Goal: Task Accomplishment & Management: Manage account settings

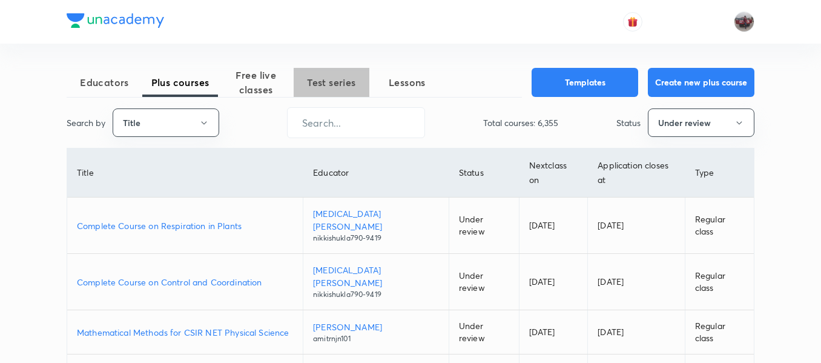
click at [329, 86] on span "Test series" at bounding box center [332, 82] width 76 height 15
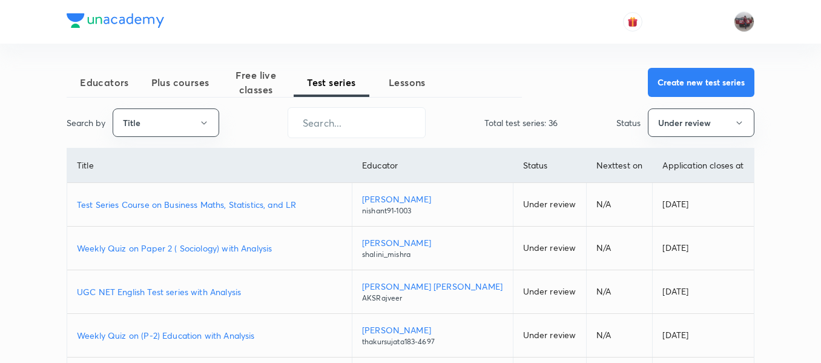
click at [199, 206] on p "Test Series Course on Business Maths, Statistics, and LR" at bounding box center [209, 204] width 265 height 13
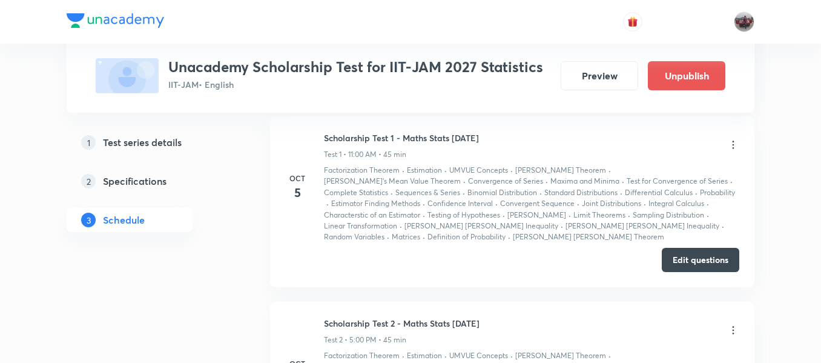
scroll to position [598, 0]
click at [733, 146] on icon at bounding box center [733, 145] width 2 height 8
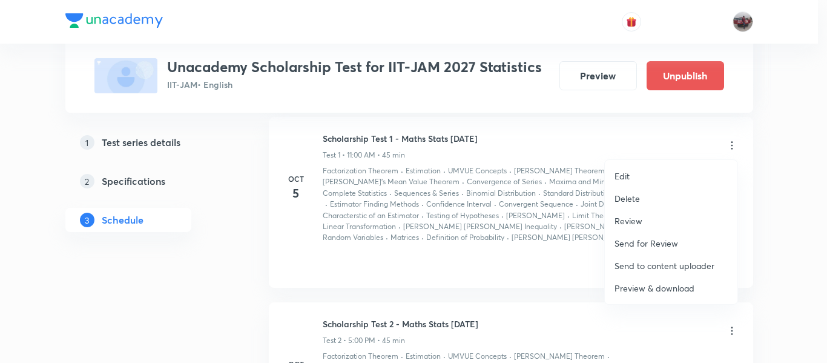
click at [627, 178] on p "Edit" at bounding box center [621, 175] width 15 height 13
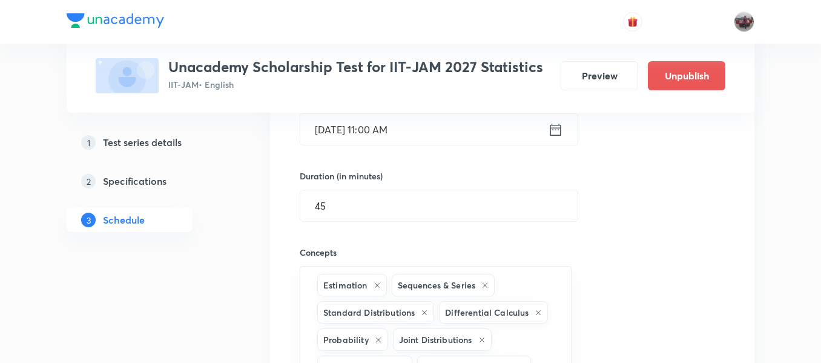
scroll to position [187, 0]
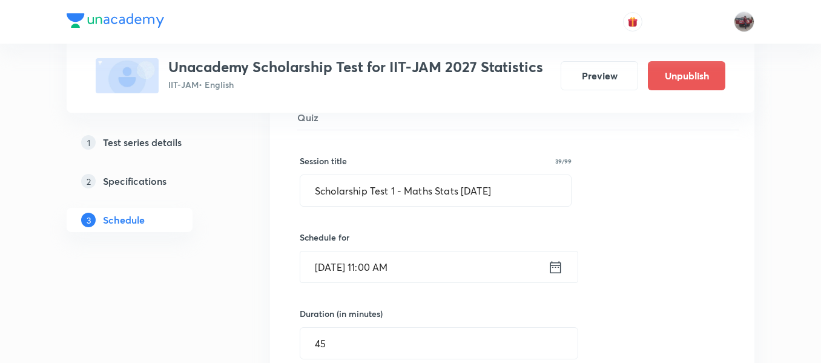
click at [556, 269] on icon at bounding box center [555, 266] width 15 height 17
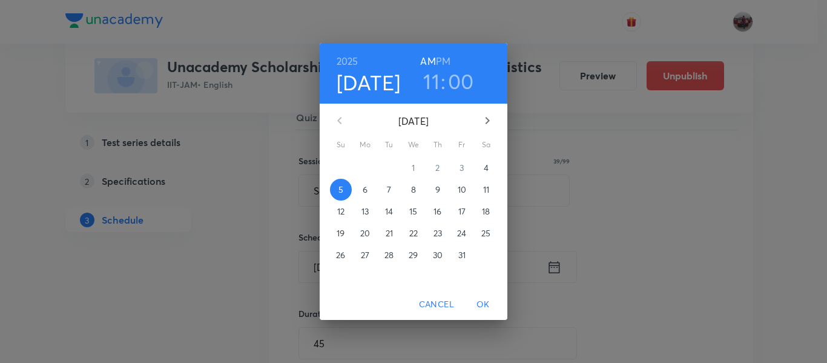
click at [340, 209] on p "12" at bounding box center [340, 211] width 7 height 12
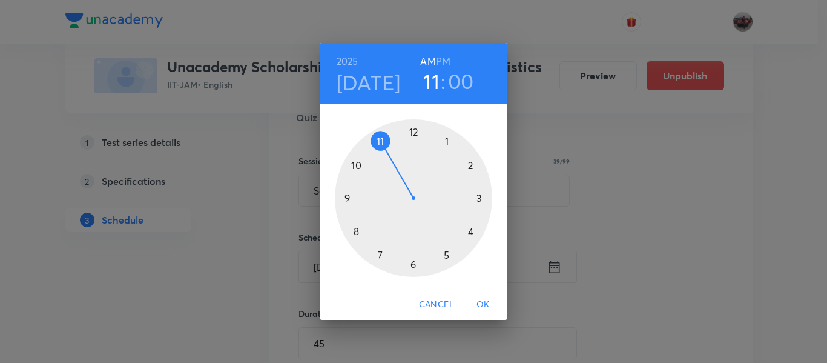
click at [485, 305] on span "OK" at bounding box center [483, 304] width 29 height 15
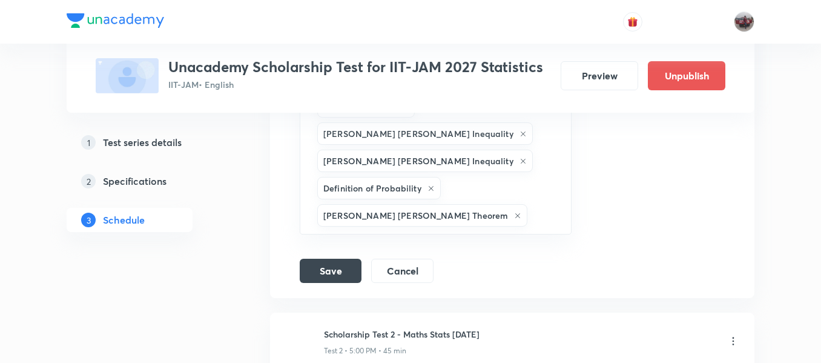
scroll to position [1045, 0]
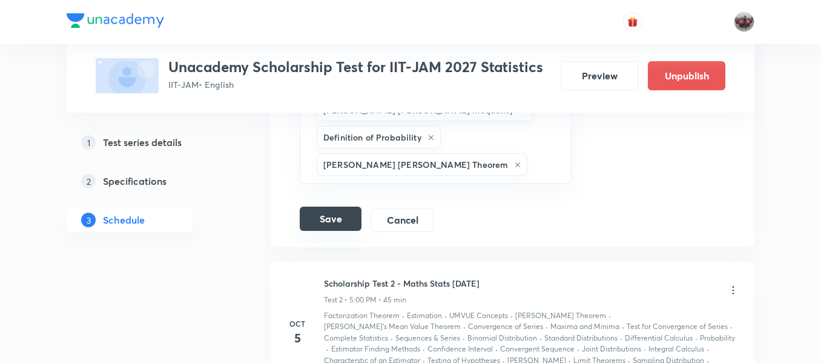
click at [328, 206] on button "Save" at bounding box center [331, 218] width 62 height 24
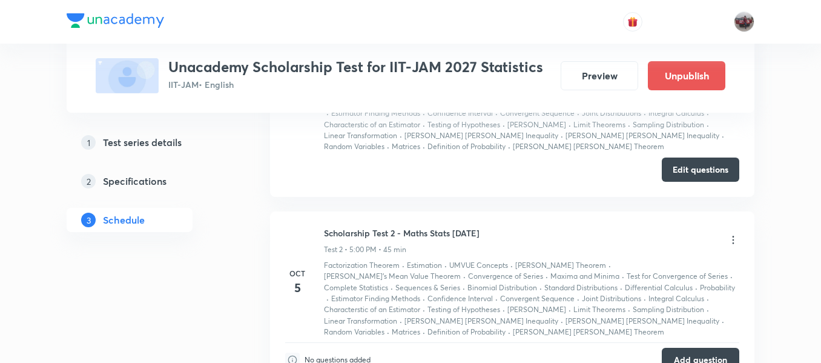
scroll to position [288, 0]
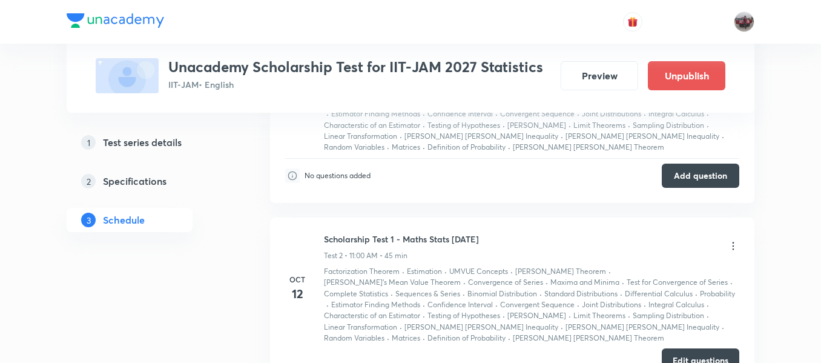
click at [735, 248] on icon at bounding box center [733, 246] width 12 height 12
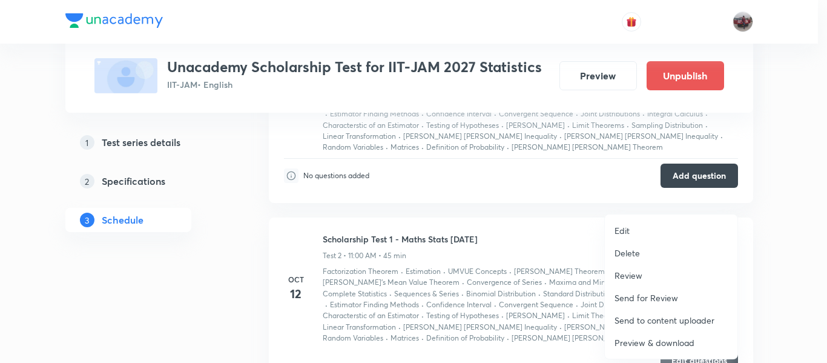
click at [625, 231] on p "Edit" at bounding box center [621, 230] width 15 height 13
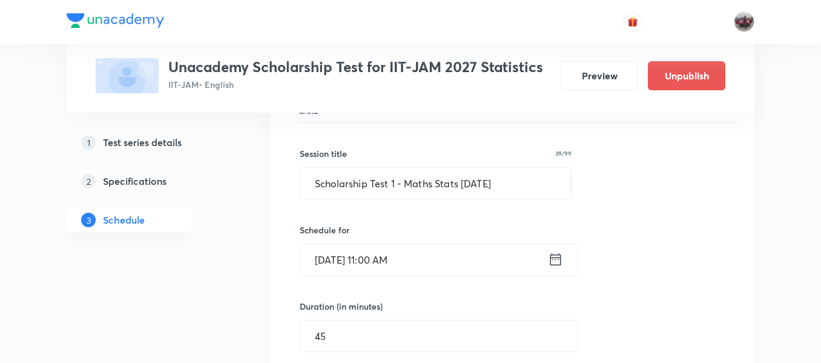
scroll to position [386, 0]
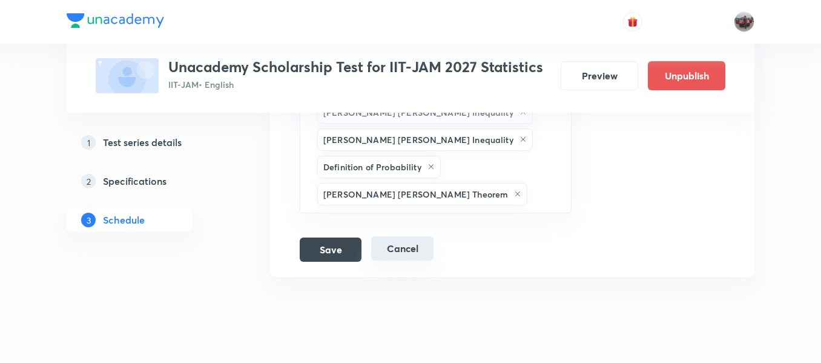
click at [426, 236] on button "Cancel" at bounding box center [402, 248] width 62 height 24
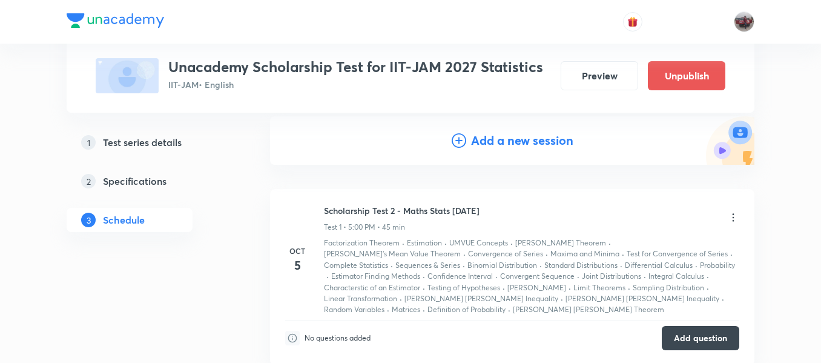
scroll to position [123, 0]
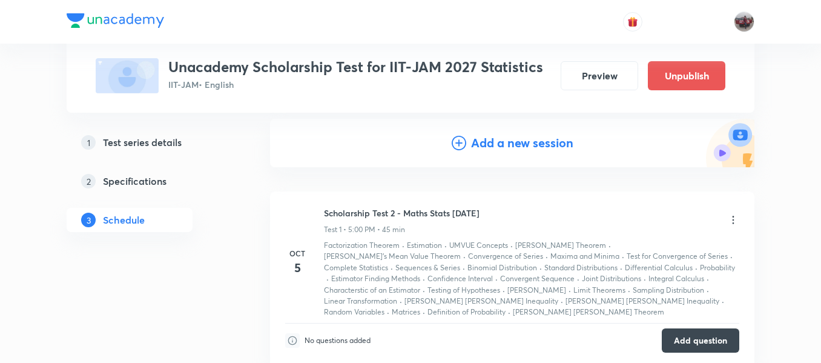
click at [731, 226] on div at bounding box center [733, 221] width 12 height 14
click at [735, 220] on icon at bounding box center [733, 220] width 12 height 12
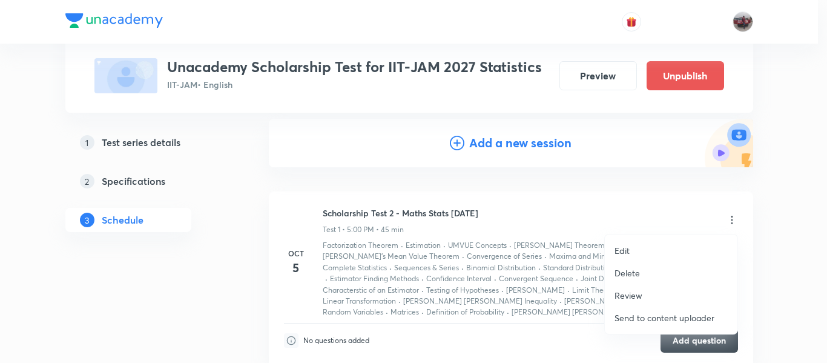
click at [625, 249] on p "Edit" at bounding box center [621, 250] width 15 height 13
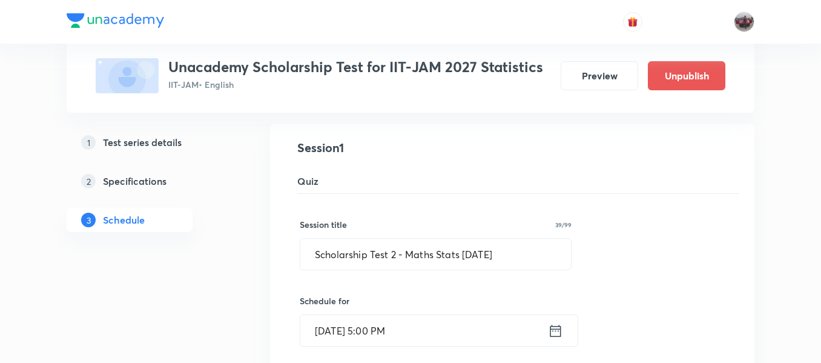
scroll to position [185, 0]
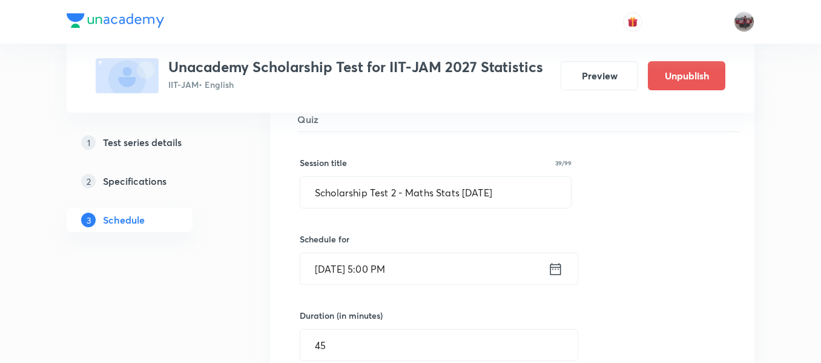
click at [554, 271] on icon at bounding box center [555, 268] width 15 height 17
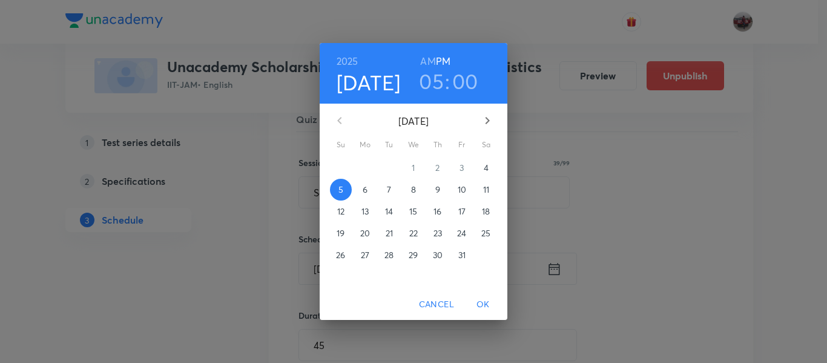
click at [339, 216] on p "12" at bounding box center [340, 211] width 7 height 12
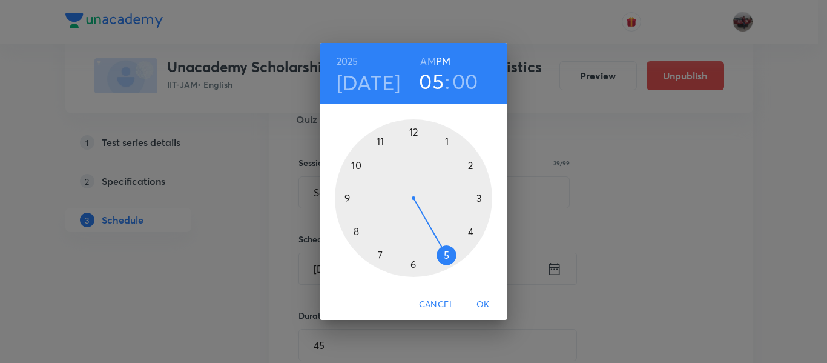
click at [486, 311] on span "OK" at bounding box center [483, 304] width 29 height 15
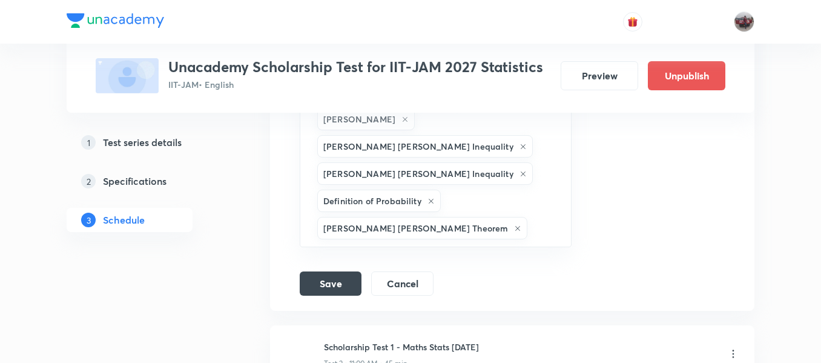
scroll to position [980, 0]
click at [315, 271] on button "Save" at bounding box center [331, 283] width 62 height 24
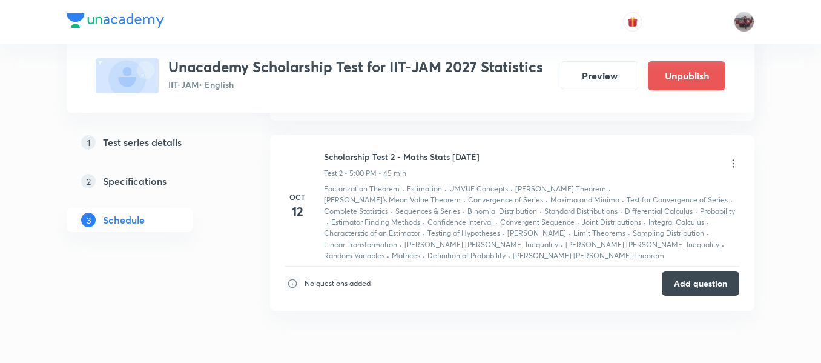
scroll to position [364, 0]
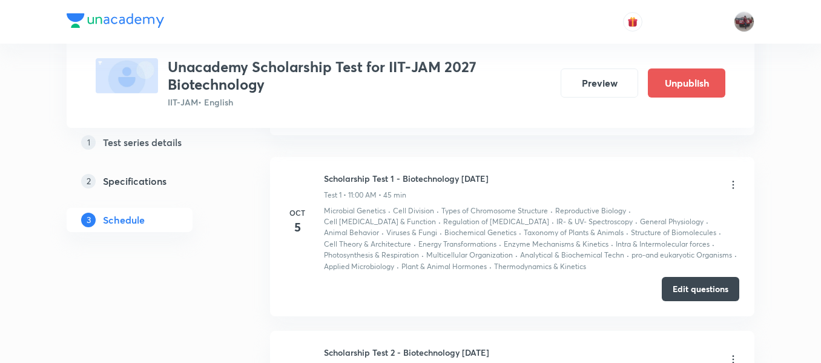
scroll to position [571, 0]
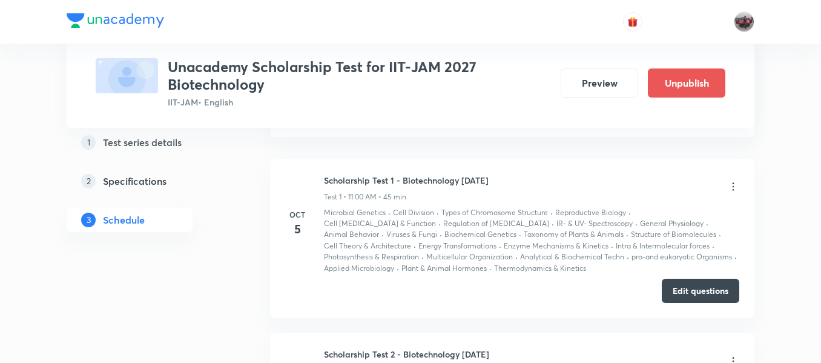
click at [734, 189] on icon at bounding box center [733, 186] width 12 height 12
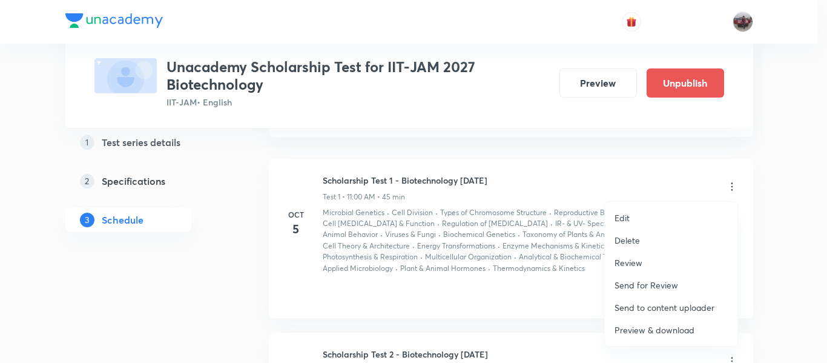
click at [628, 219] on p "Edit" at bounding box center [621, 217] width 15 height 13
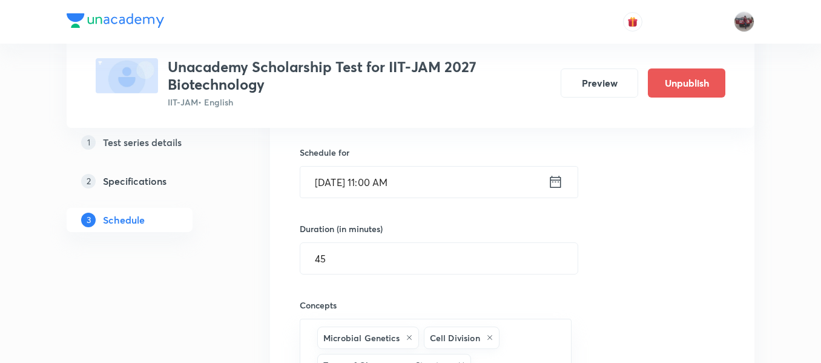
scroll to position [286, 0]
click at [554, 186] on icon at bounding box center [555, 182] width 15 height 17
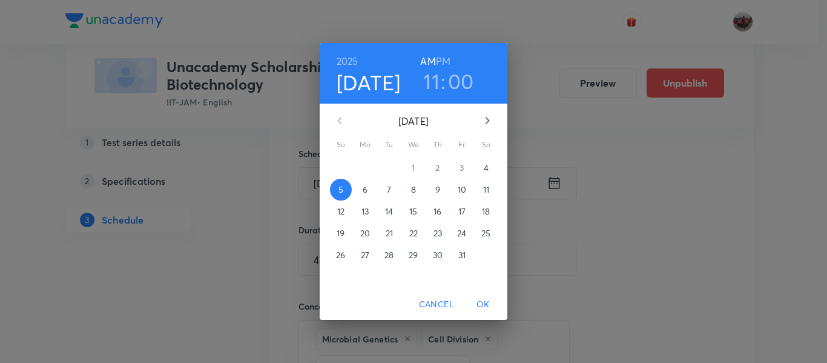
click at [338, 213] on p "12" at bounding box center [340, 211] width 7 height 12
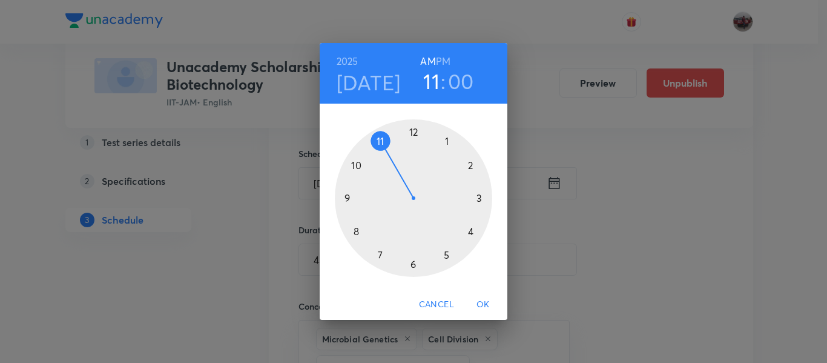
click at [490, 299] on span "OK" at bounding box center [483, 304] width 29 height 15
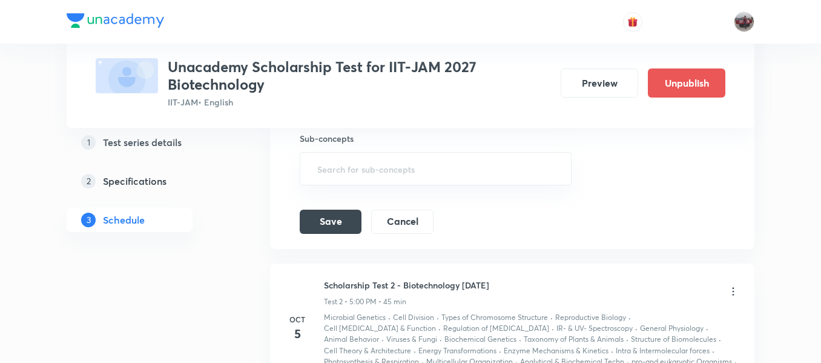
scroll to position [1084, 0]
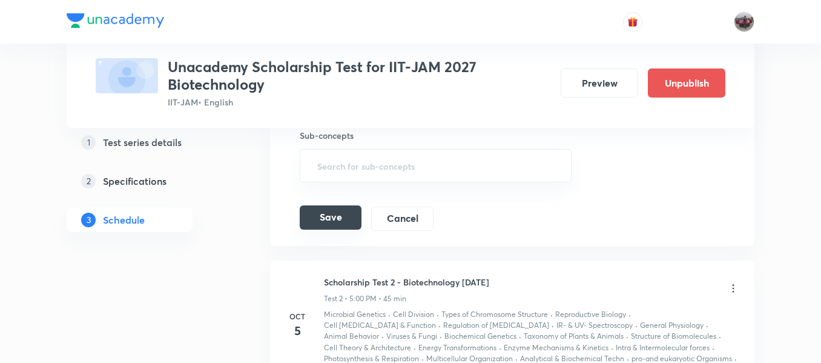
click at [324, 212] on button "Save" at bounding box center [331, 217] width 62 height 24
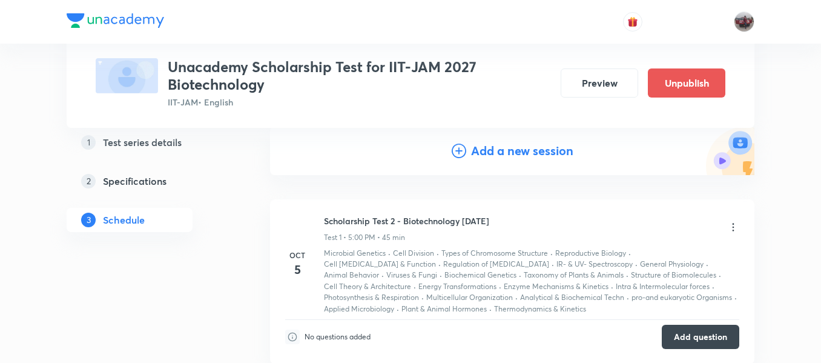
scroll to position [130, 0]
click at [735, 228] on icon at bounding box center [733, 228] width 12 height 12
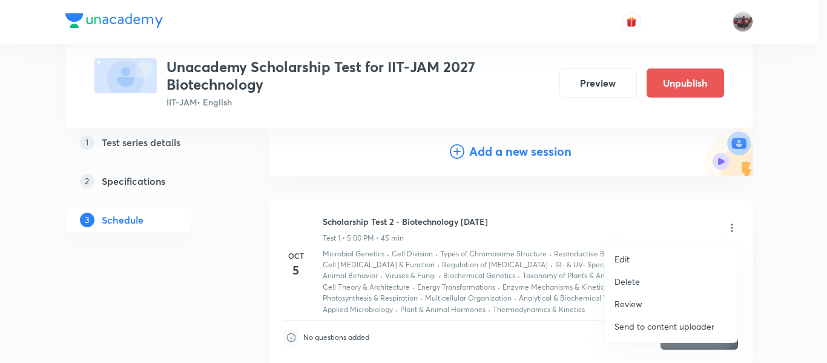
click at [607, 262] on li "Edit" at bounding box center [671, 259] width 133 height 22
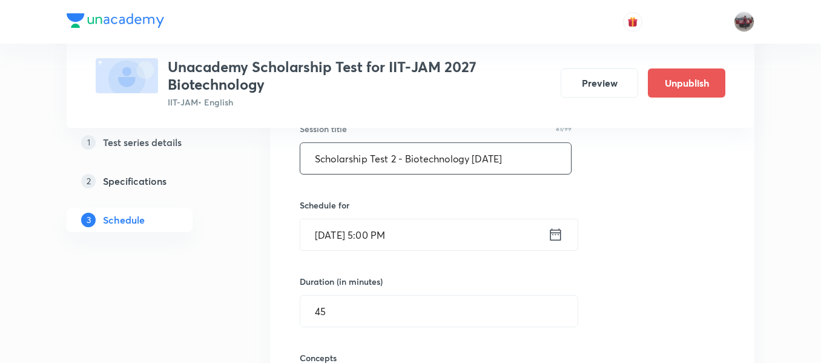
scroll to position [235, 0]
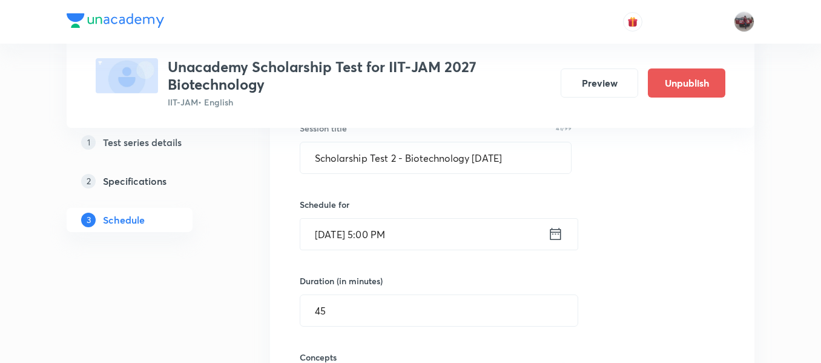
click at [556, 234] on icon at bounding box center [555, 234] width 11 height 12
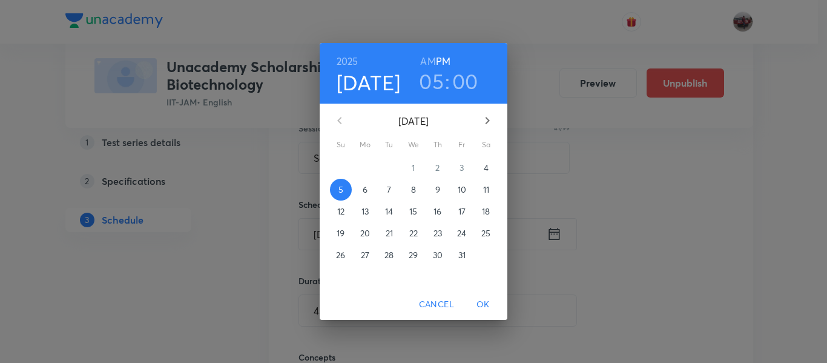
click at [338, 209] on p "12" at bounding box center [340, 211] width 7 height 12
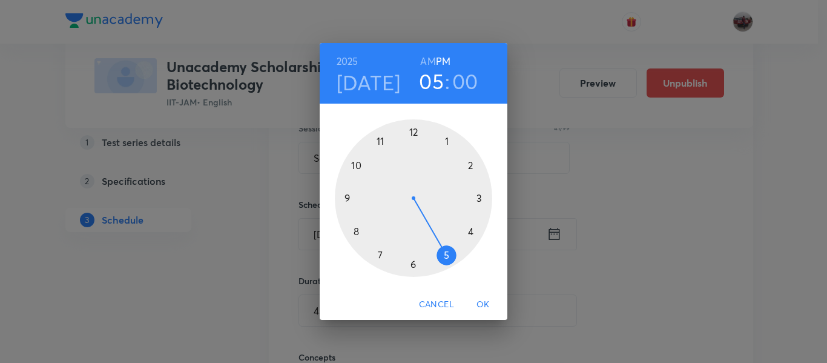
click at [492, 304] on span "OK" at bounding box center [483, 304] width 29 height 15
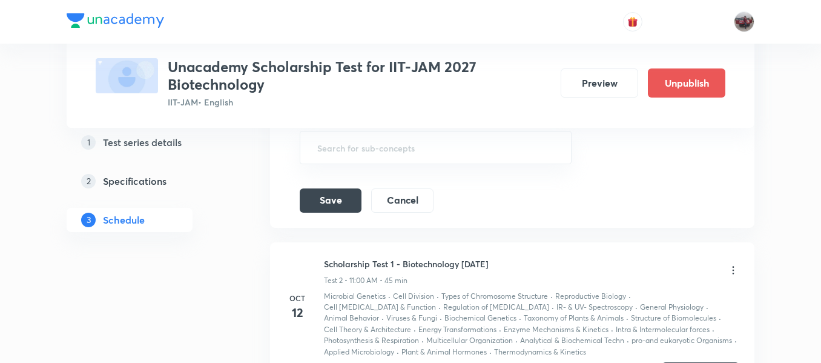
scroll to position [1101, 0]
click at [309, 211] on button "Save" at bounding box center [331, 200] width 62 height 24
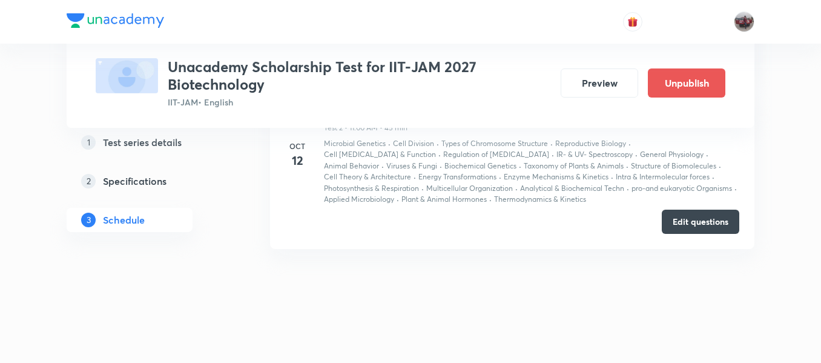
scroll to position [419, 0]
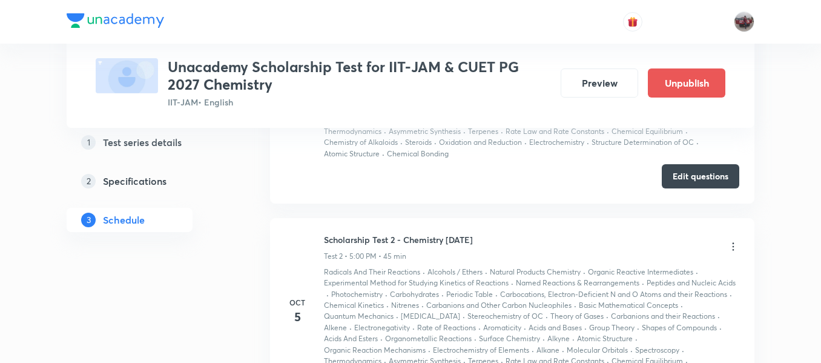
scroll to position [740, 0]
click at [734, 248] on icon at bounding box center [733, 248] width 12 height 12
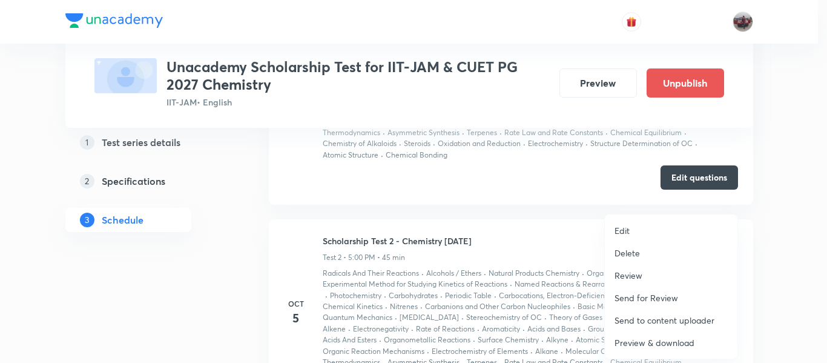
click at [627, 231] on p "Edit" at bounding box center [621, 230] width 15 height 13
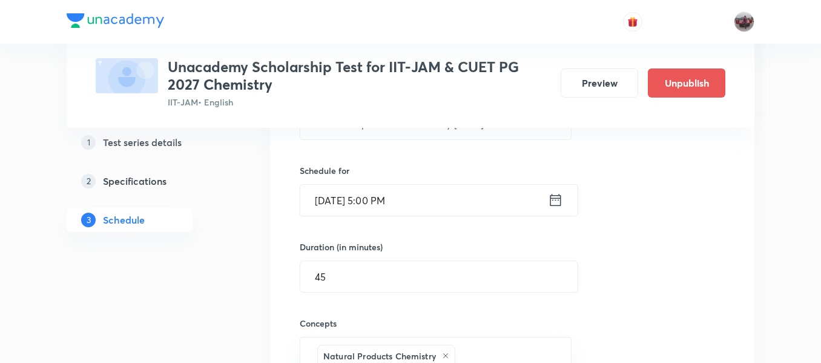
scroll to position [495, 0]
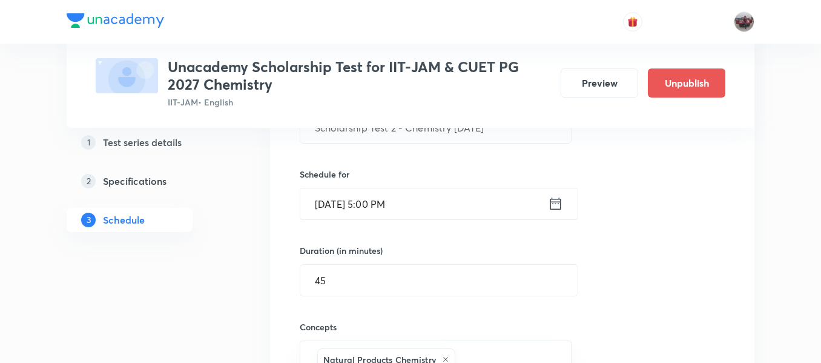
click at [557, 205] on icon at bounding box center [555, 203] width 15 height 17
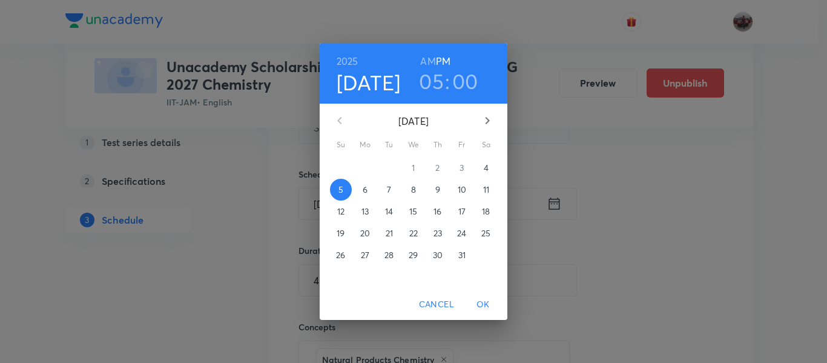
click at [343, 216] on p "12" at bounding box center [340, 211] width 7 height 12
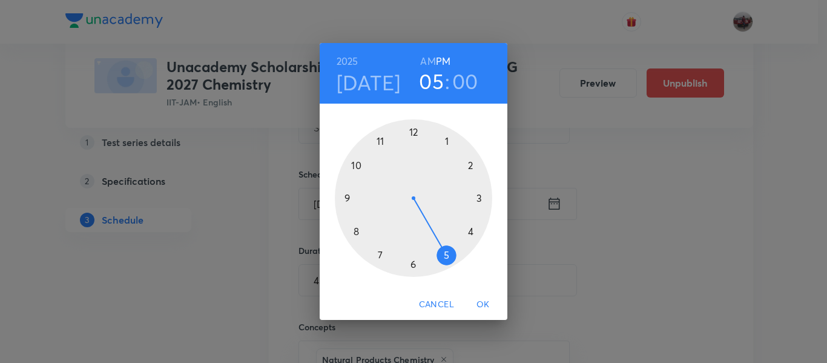
click at [481, 303] on span "OK" at bounding box center [483, 304] width 29 height 15
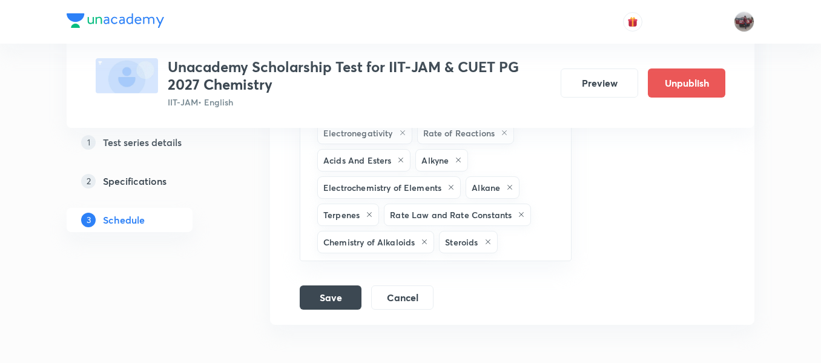
scroll to position [1640, 0]
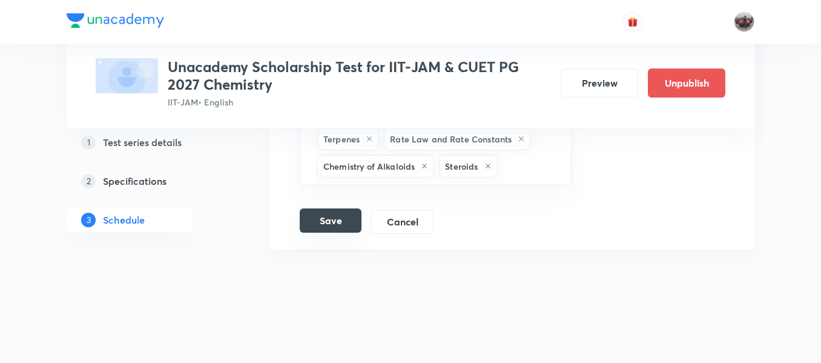
click at [334, 222] on button "Save" at bounding box center [331, 220] width 62 height 24
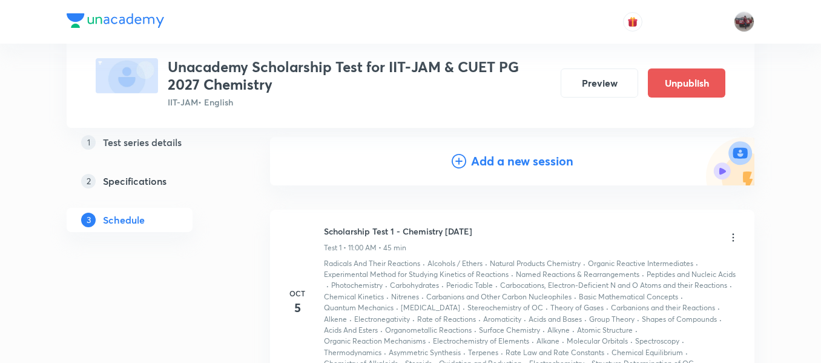
scroll to position [100, 0]
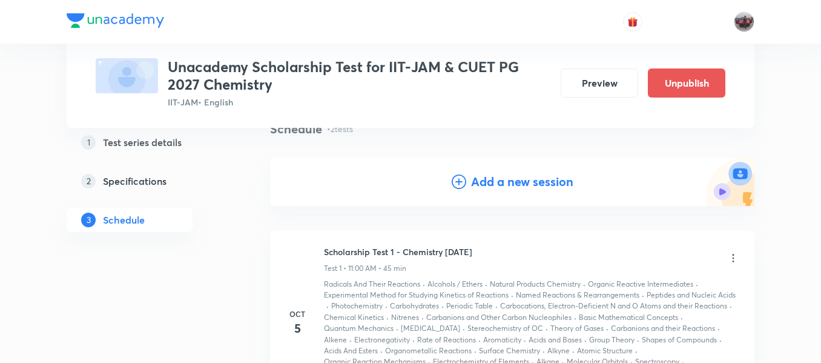
click at [730, 256] on icon at bounding box center [733, 258] width 12 height 12
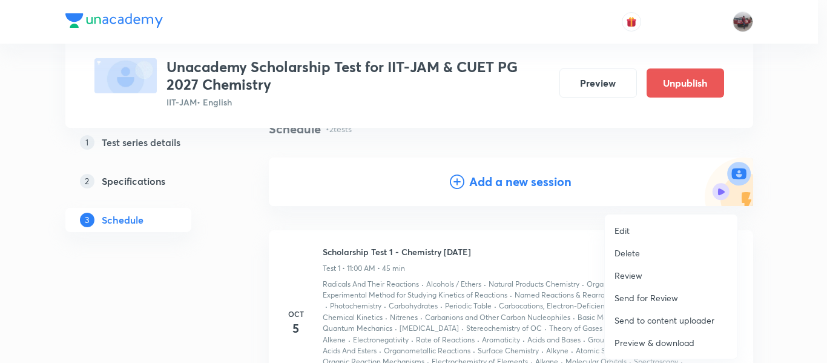
click at [617, 231] on p "Edit" at bounding box center [621, 230] width 15 height 13
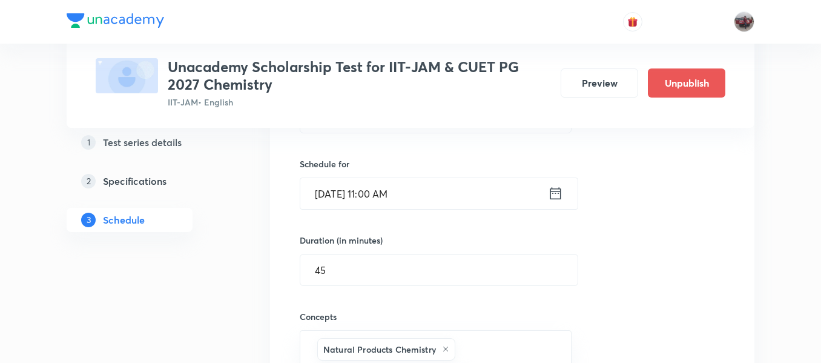
scroll to position [275, 0]
click at [554, 197] on icon at bounding box center [555, 193] width 15 height 17
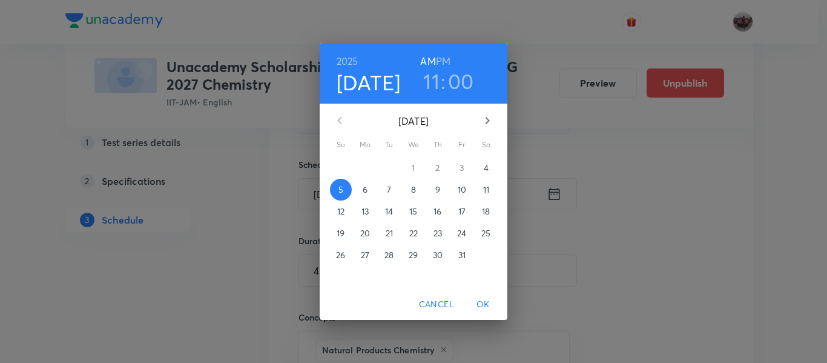
click at [339, 211] on p "12" at bounding box center [340, 211] width 7 height 12
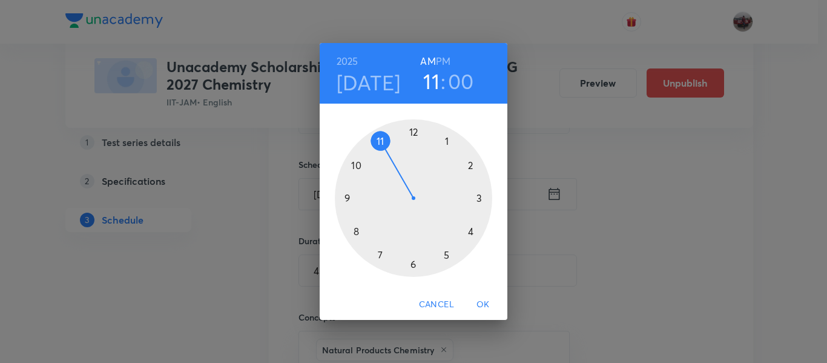
click at [484, 306] on span "OK" at bounding box center [483, 304] width 29 height 15
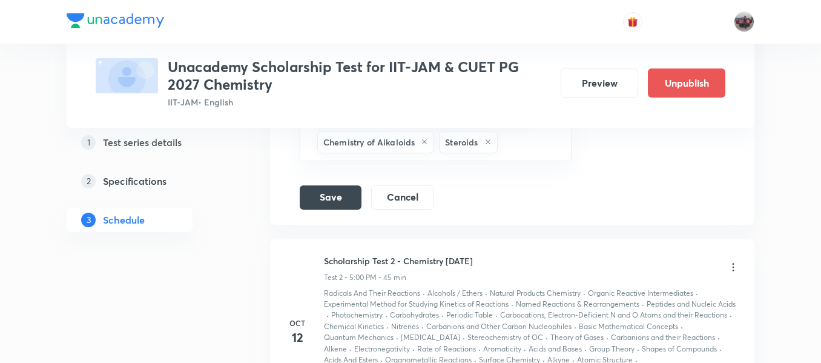
scroll to position [1435, 0]
click at [340, 194] on button "Save" at bounding box center [331, 195] width 62 height 24
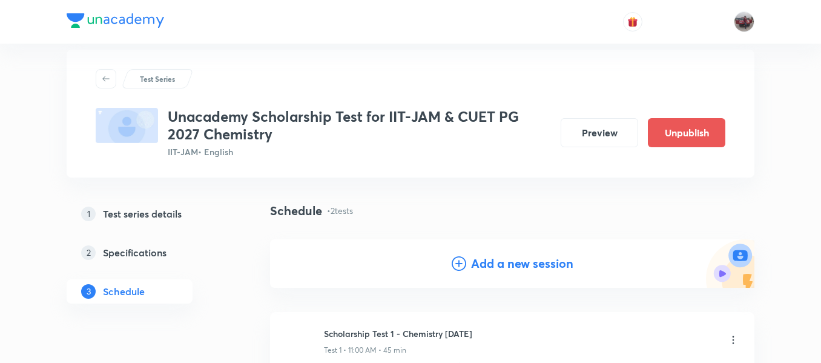
scroll to position [0, 0]
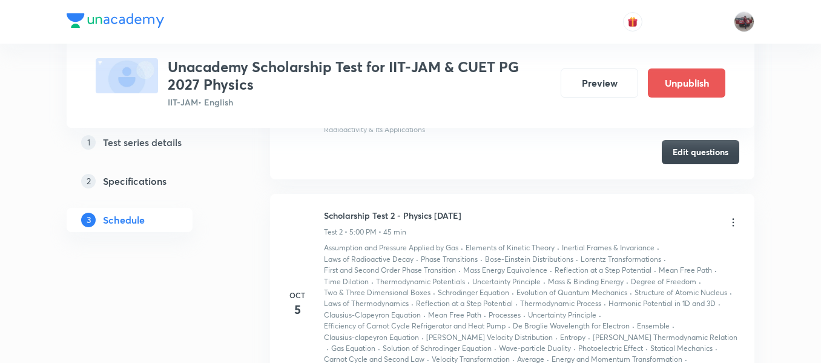
scroll to position [820, 0]
click at [735, 223] on icon at bounding box center [733, 223] width 12 height 12
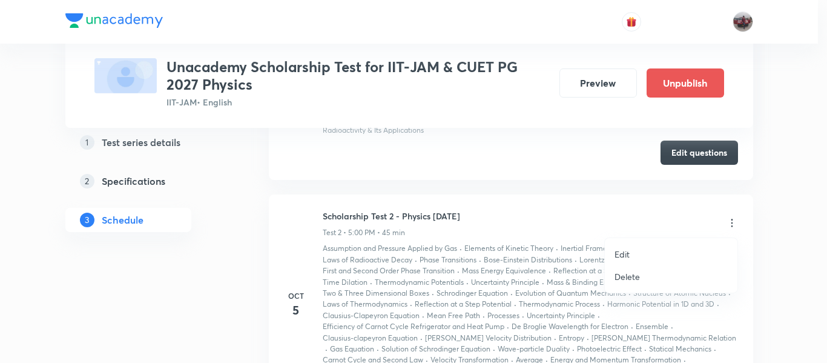
click at [625, 255] on p "Edit" at bounding box center [621, 254] width 15 height 13
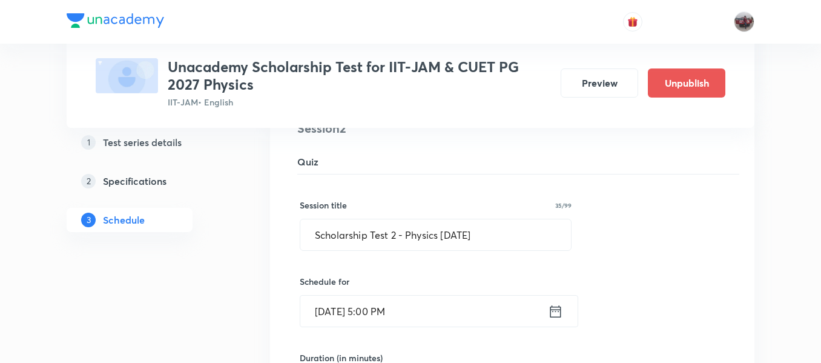
scroll to position [441, 0]
click at [558, 315] on icon at bounding box center [555, 312] width 15 height 17
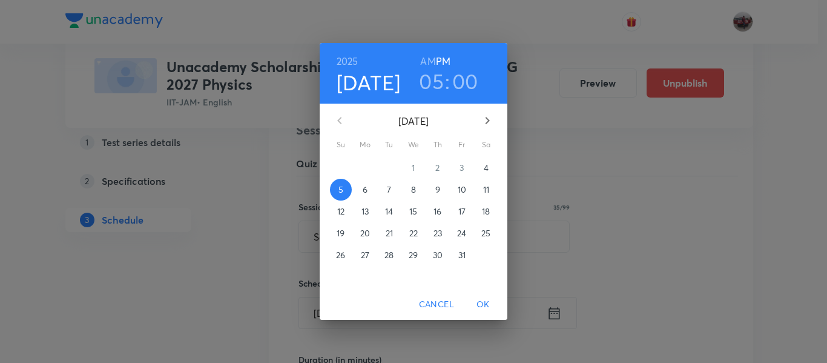
click at [341, 214] on p "12" at bounding box center [340, 211] width 7 height 12
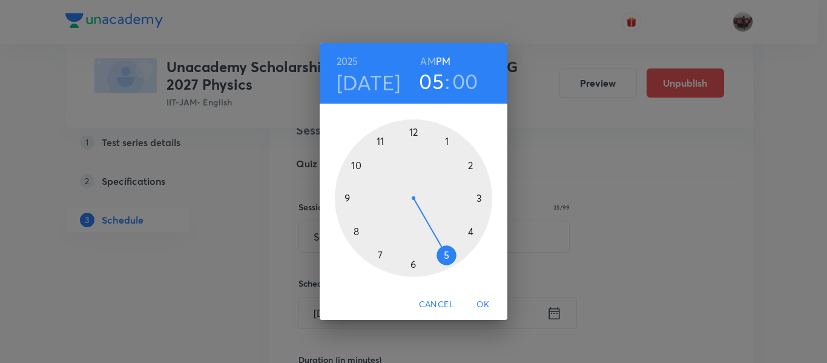
click at [488, 304] on span "OK" at bounding box center [483, 304] width 29 height 15
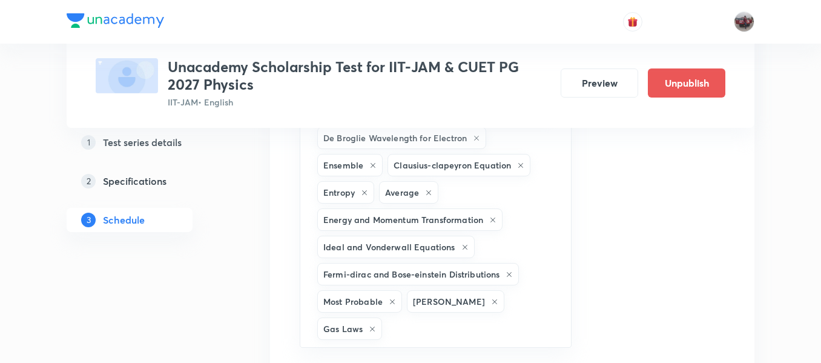
scroll to position [2064, 0]
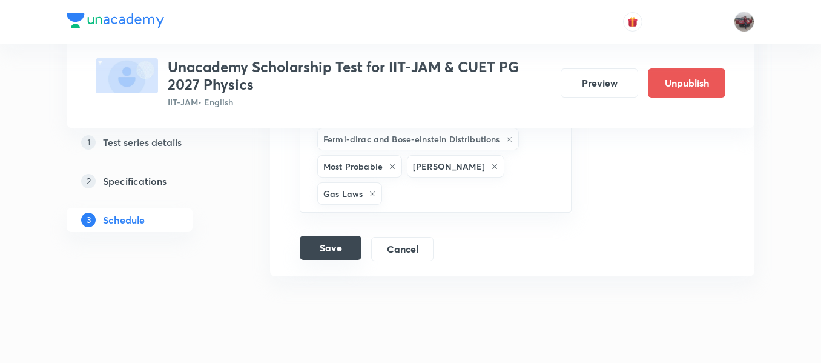
click at [326, 235] on button "Save" at bounding box center [331, 247] width 62 height 24
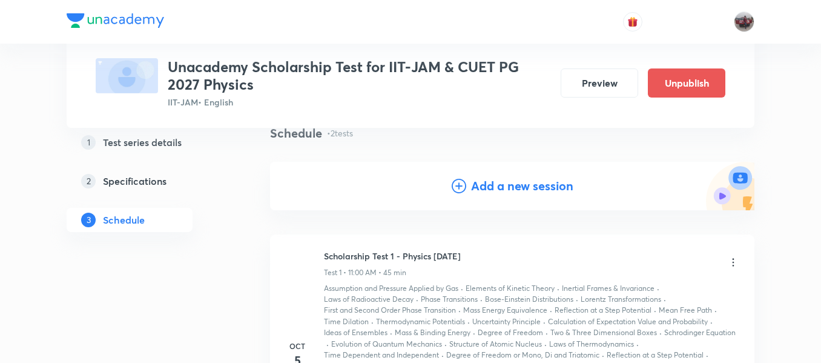
scroll to position [95, 0]
click at [731, 267] on icon at bounding box center [733, 263] width 12 height 12
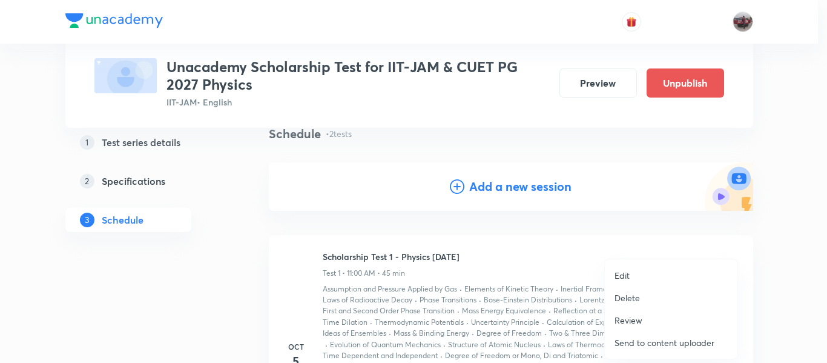
click at [617, 277] on p "Edit" at bounding box center [621, 275] width 15 height 13
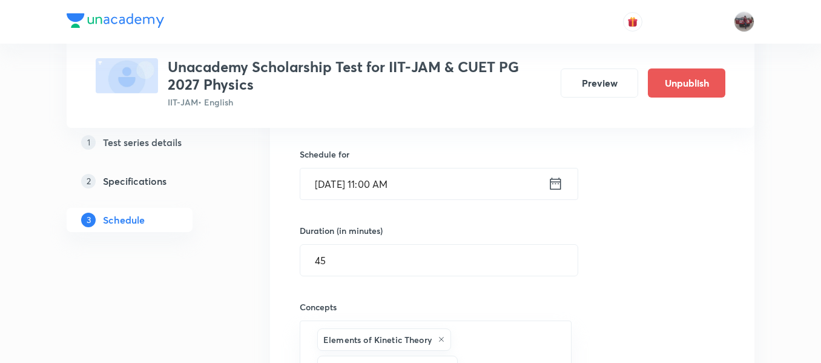
scroll to position [277, 0]
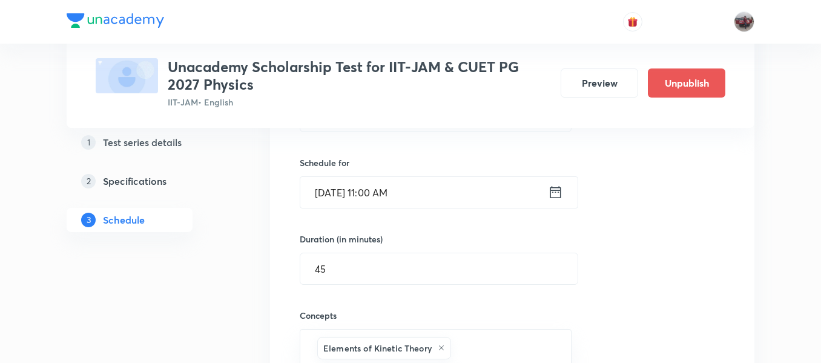
click at [556, 195] on icon at bounding box center [555, 191] width 15 height 17
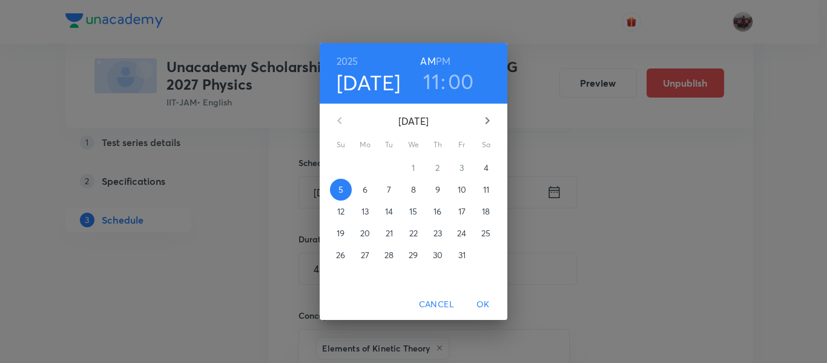
click at [341, 215] on p "12" at bounding box center [340, 211] width 7 height 12
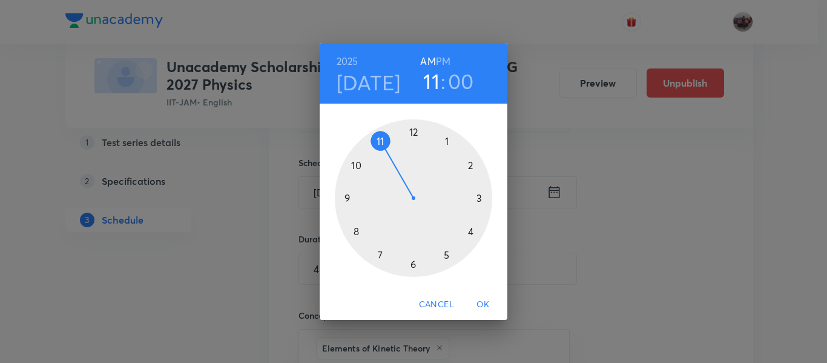
click at [484, 304] on span "OK" at bounding box center [483, 304] width 29 height 15
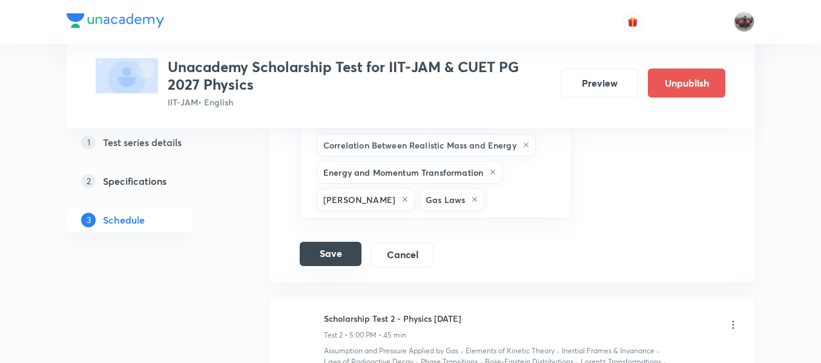
scroll to position [1827, 0]
click at [341, 242] on button "Save" at bounding box center [331, 254] width 62 height 24
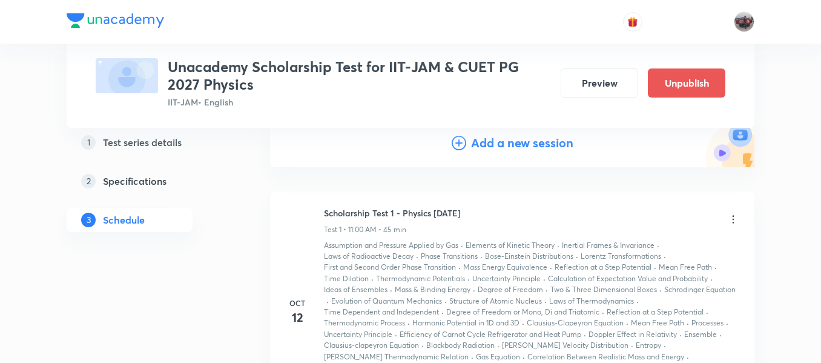
scroll to position [134, 0]
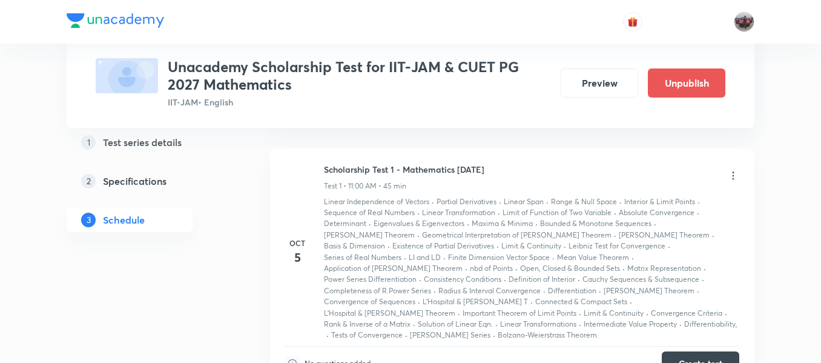
click at [730, 175] on icon at bounding box center [733, 175] width 12 height 12
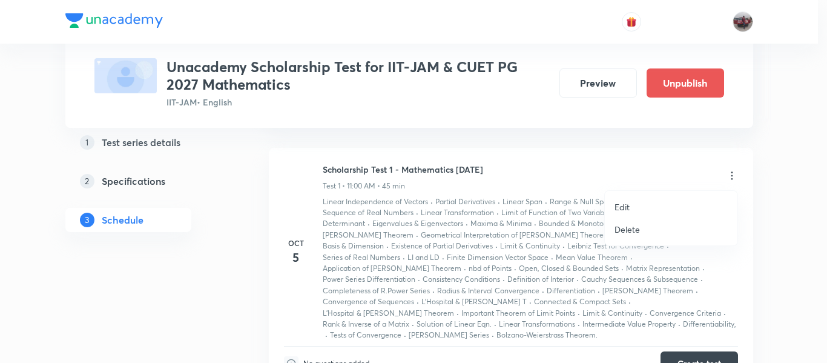
click at [620, 208] on p "Edit" at bounding box center [621, 206] width 15 height 13
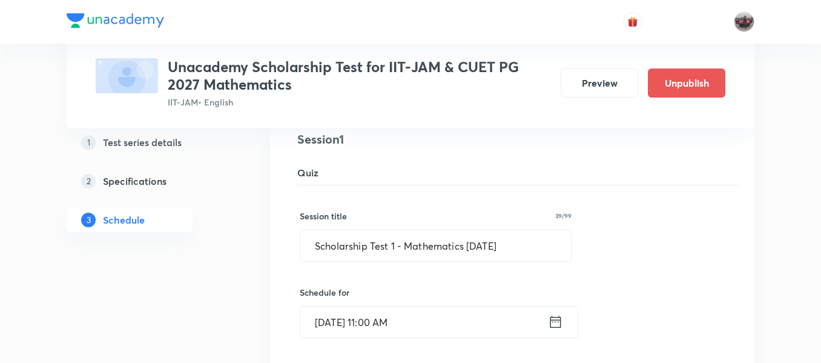
scroll to position [254, 0]
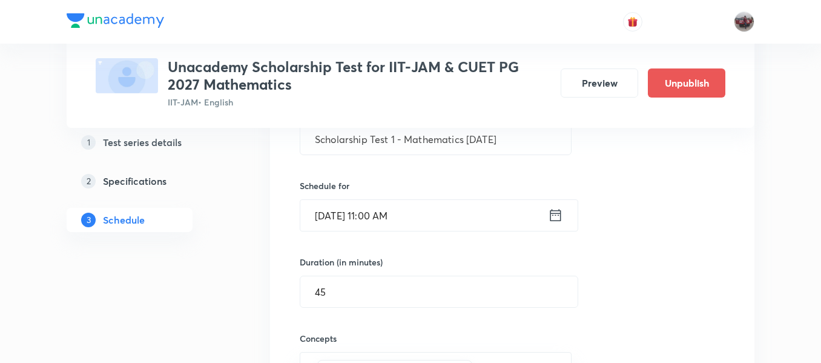
click at [559, 214] on icon at bounding box center [555, 214] width 15 height 17
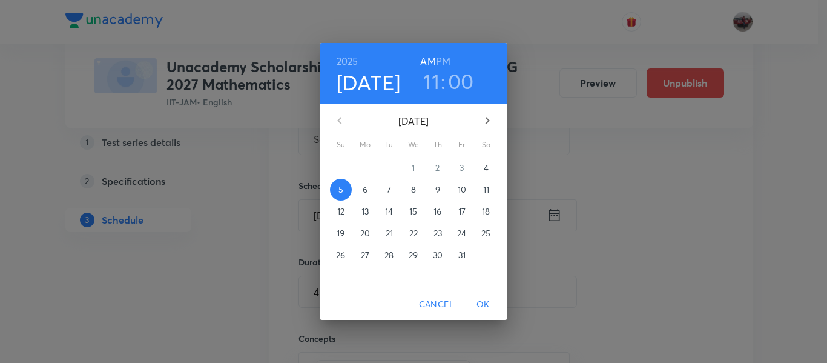
click at [338, 210] on p "12" at bounding box center [340, 211] width 7 height 12
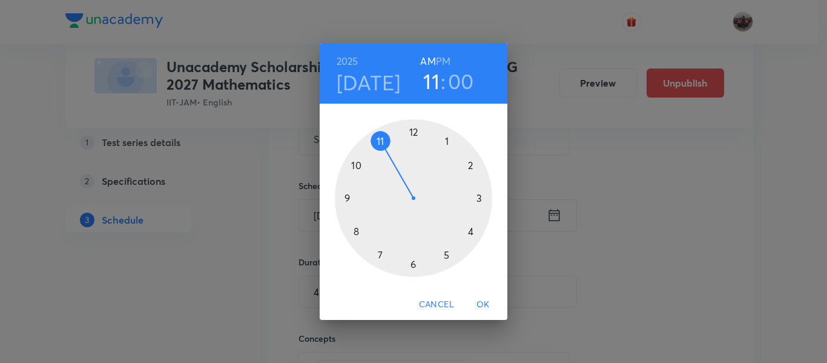
click at [482, 303] on span "OK" at bounding box center [483, 304] width 29 height 15
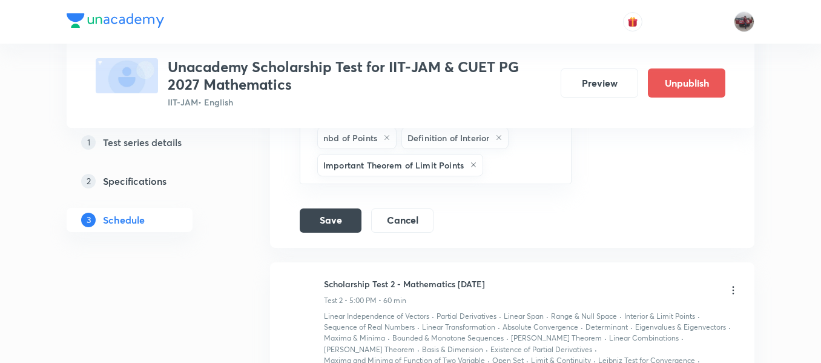
scroll to position [1646, 0]
click at [321, 205] on button "Save" at bounding box center [331, 217] width 62 height 24
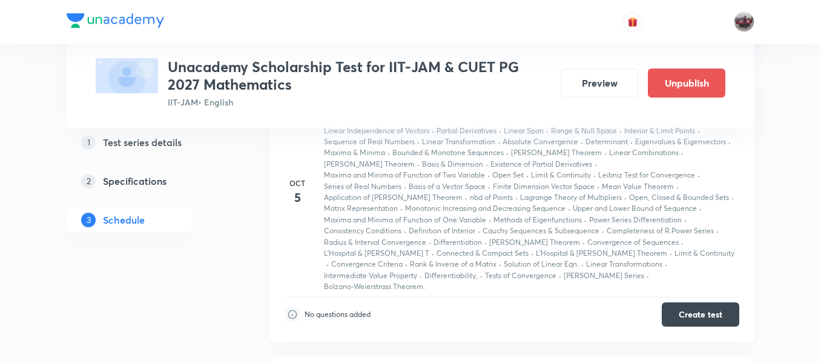
scroll to position [151, 0]
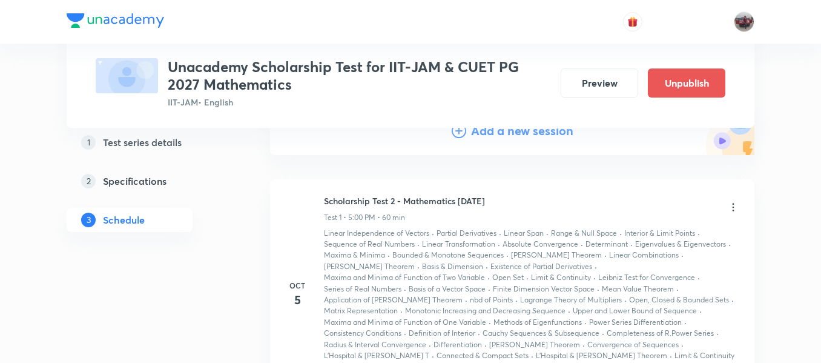
click at [732, 206] on icon at bounding box center [733, 207] width 12 height 12
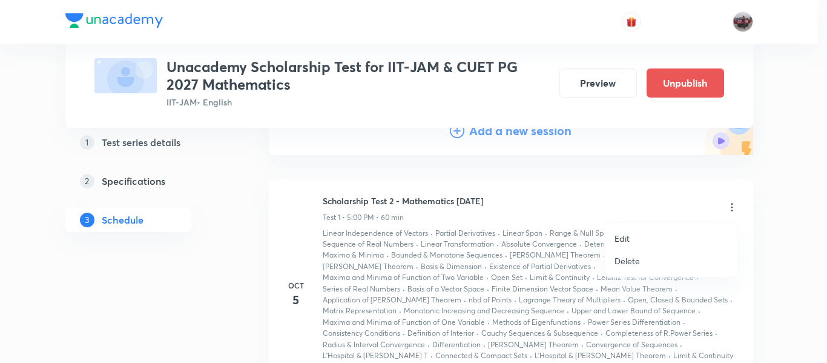
click at [622, 237] on p "Edit" at bounding box center [621, 238] width 15 height 13
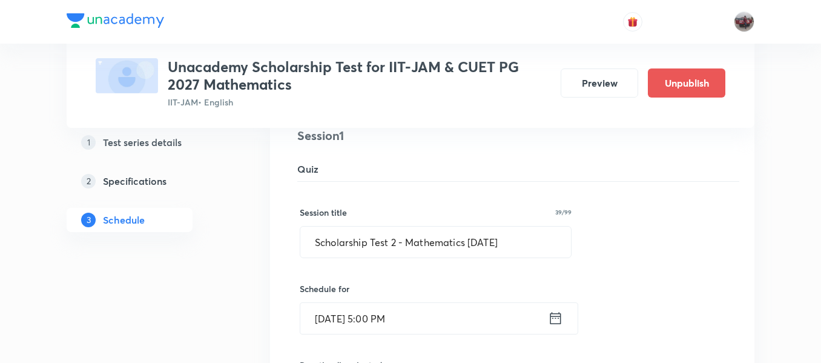
click at [555, 319] on icon at bounding box center [555, 317] width 15 height 17
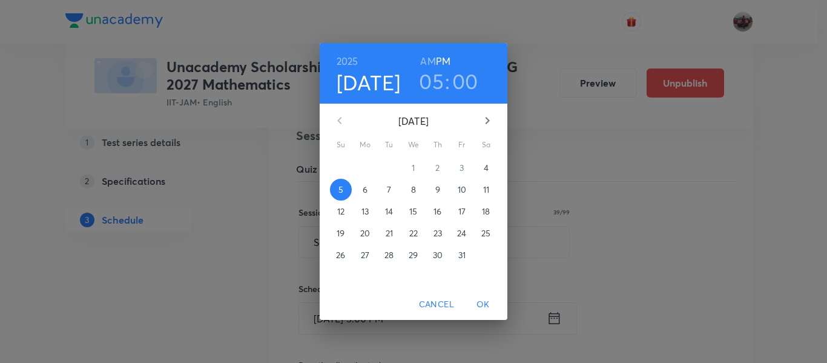
click at [337, 212] on p "12" at bounding box center [340, 211] width 7 height 12
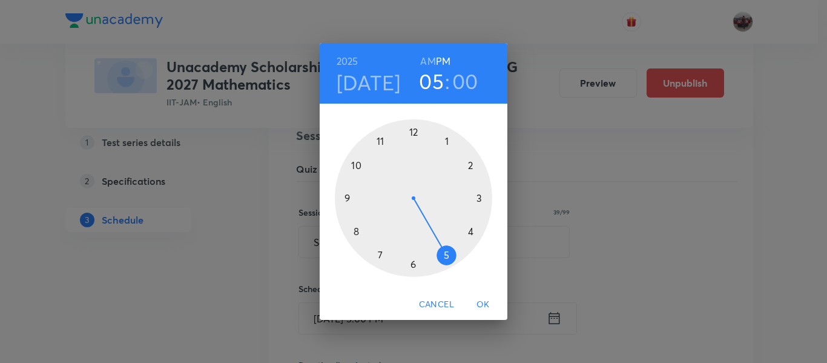
click at [487, 303] on span "OK" at bounding box center [483, 304] width 29 height 15
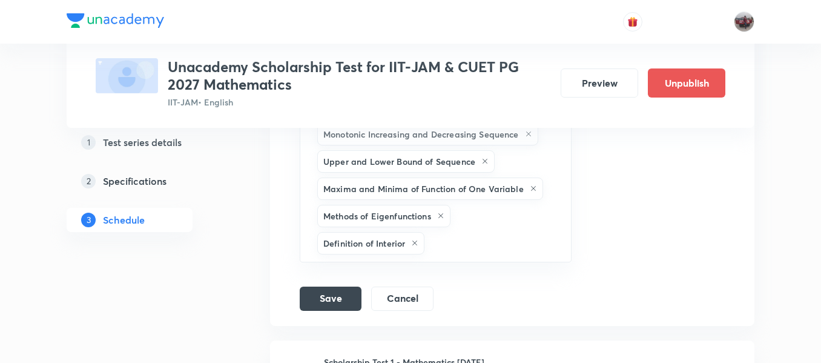
scroll to position [1689, 0]
click at [338, 286] on button "Save" at bounding box center [331, 298] width 62 height 24
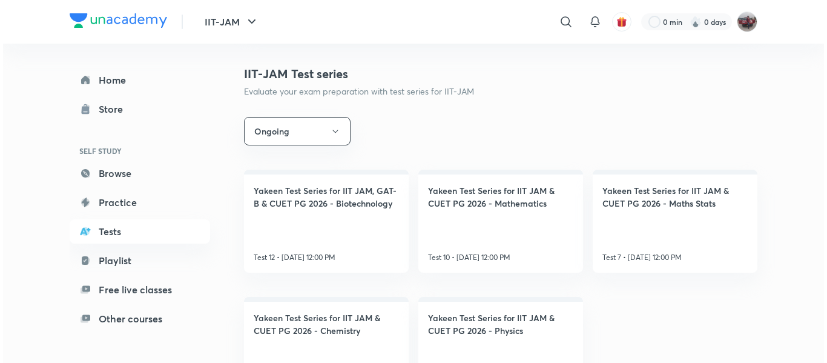
scroll to position [153, 0]
click at [294, 127] on button "Ongoing" at bounding box center [294, 130] width 107 height 28
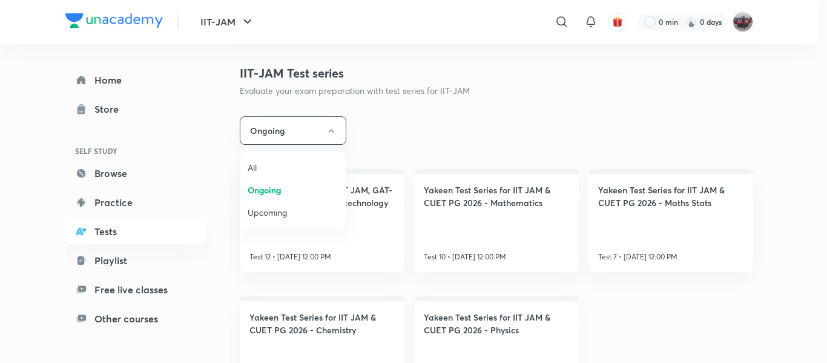
click at [285, 214] on span "Upcoming" at bounding box center [293, 212] width 91 height 13
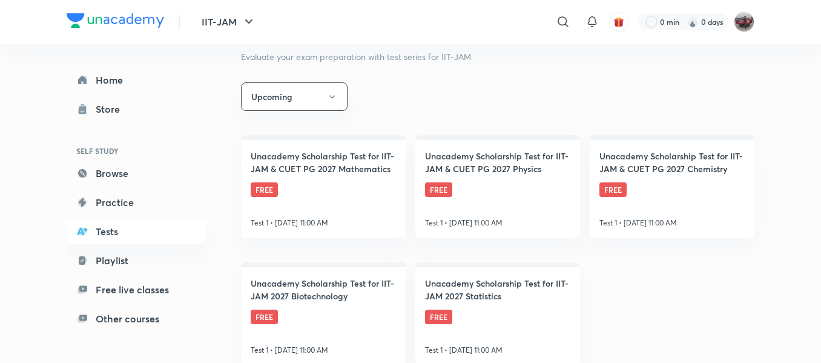
scroll to position [203, 0]
